Goal: Entertainment & Leisure: Consume media (video, audio)

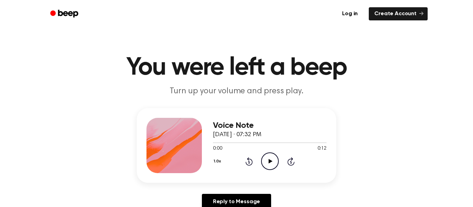
click at [267, 162] on icon "Play Audio" at bounding box center [270, 162] width 18 height 18
click at [275, 159] on icon "Play Audio" at bounding box center [270, 162] width 18 height 18
click at [274, 159] on icon "Play Audio" at bounding box center [270, 162] width 18 height 18
click at [272, 157] on icon "Play Audio" at bounding box center [270, 162] width 18 height 18
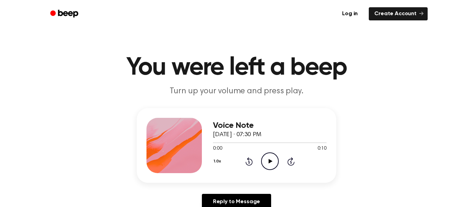
click at [258, 158] on div "1.0x Rewind 5 seconds Play Audio Skip 5 seconds" at bounding box center [269, 162] width 113 height 18
click at [259, 159] on div "1.0x Rewind 5 seconds Play Audio Skip 5 seconds" at bounding box center [269, 162] width 113 height 18
click at [263, 159] on icon "Play Audio" at bounding box center [270, 162] width 18 height 18
click at [297, 162] on div "1.0x Rewind 5 seconds Pause Audio Skip 5 seconds" at bounding box center [269, 162] width 113 height 18
click at [294, 162] on icon at bounding box center [290, 161] width 7 height 8
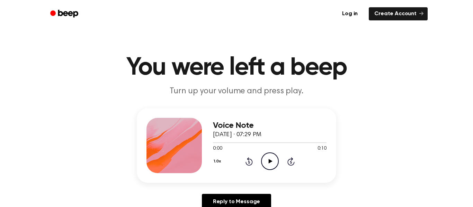
click at [267, 158] on icon "Play Audio" at bounding box center [270, 162] width 18 height 18
click at [264, 164] on icon "Play Audio" at bounding box center [270, 162] width 18 height 18
click at [271, 151] on div "0:00 0:10" at bounding box center [269, 148] width 113 height 7
click at [271, 152] on div "0:00 0:10" at bounding box center [269, 148] width 113 height 7
click at [271, 155] on icon "Play Audio" at bounding box center [270, 162] width 18 height 18
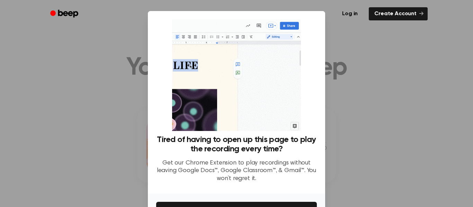
click at [112, 99] on div at bounding box center [236, 103] width 473 height 207
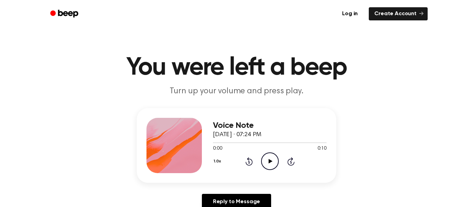
click at [273, 167] on icon "Play Audio" at bounding box center [270, 162] width 18 height 18
click at [272, 160] on icon "Play Audio" at bounding box center [270, 162] width 18 height 18
click at [272, 164] on icon "Play Audio" at bounding box center [270, 162] width 18 height 18
